Goal: Information Seeking & Learning: Learn about a topic

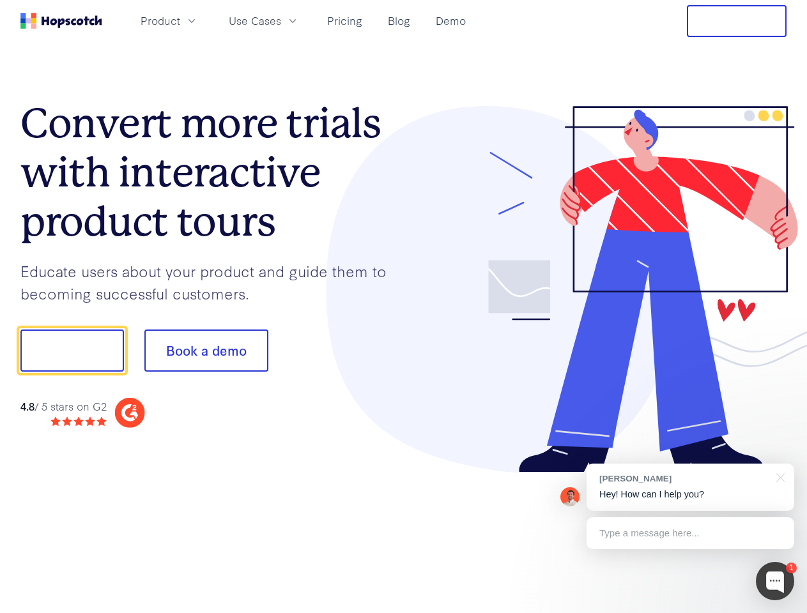
click at [404, 307] on div at bounding box center [595, 289] width 383 height 367
click at [180, 20] on span "Product" at bounding box center [161, 21] width 40 height 16
click at [281, 20] on span "Use Cases" at bounding box center [255, 21] width 52 height 16
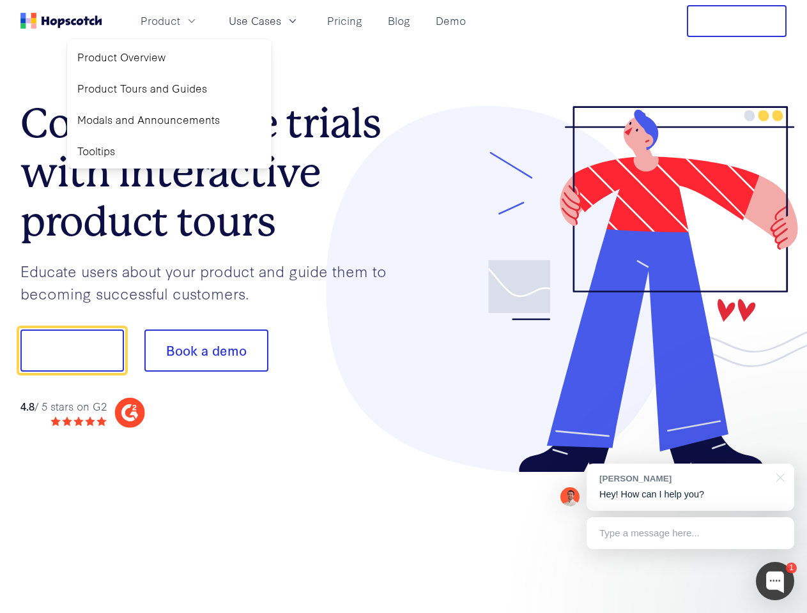
click at [737, 21] on button "Free Trial" at bounding box center [737, 21] width 100 height 32
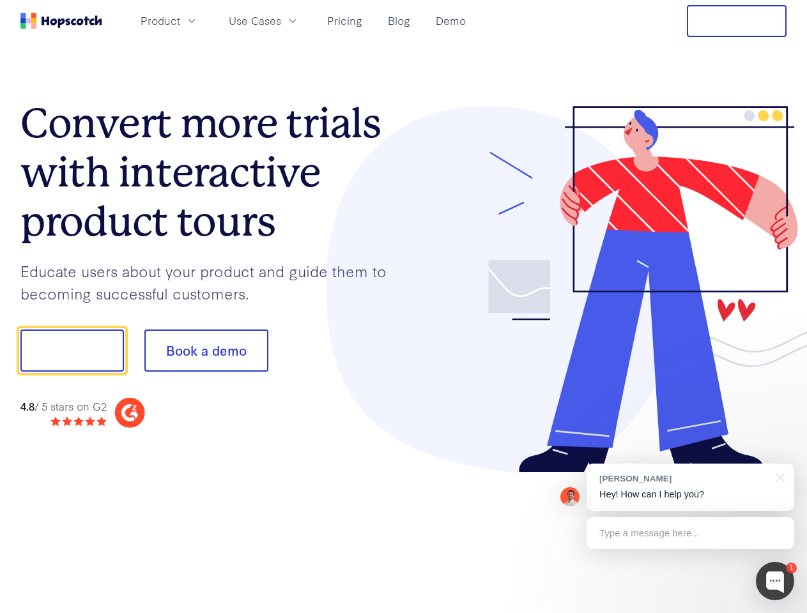
click at [72, 351] on button "Show me!" at bounding box center [71, 351] width 103 height 42
click at [206, 351] on button "Book a demo" at bounding box center [206, 351] width 124 height 42
click at [775, 581] on div at bounding box center [775, 581] width 38 height 38
click at [690, 487] on div "[PERSON_NAME] Hey! How can I help you?" at bounding box center [690, 487] width 208 height 47
click at [778, 477] on div at bounding box center [674, 349] width 240 height 426
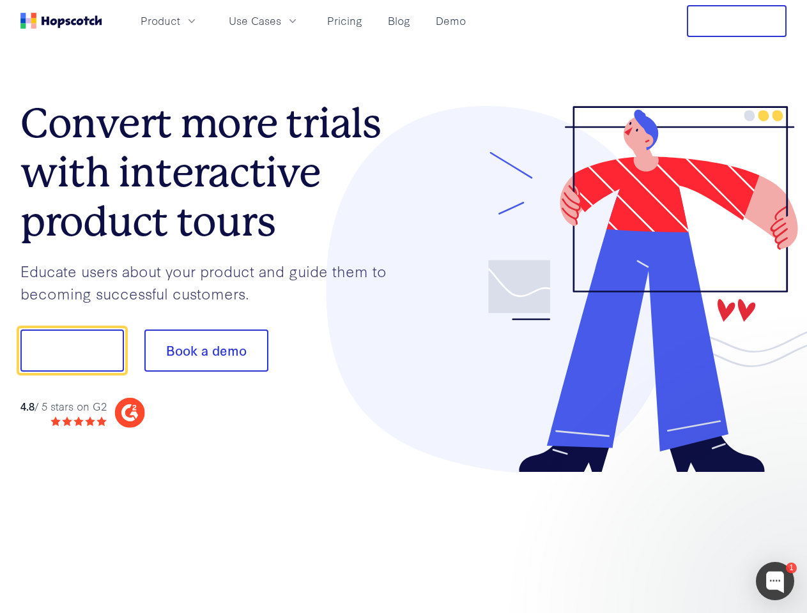
click at [690, 533] on div at bounding box center [674, 434] width 240 height 255
